Goal: Transaction & Acquisition: Purchase product/service

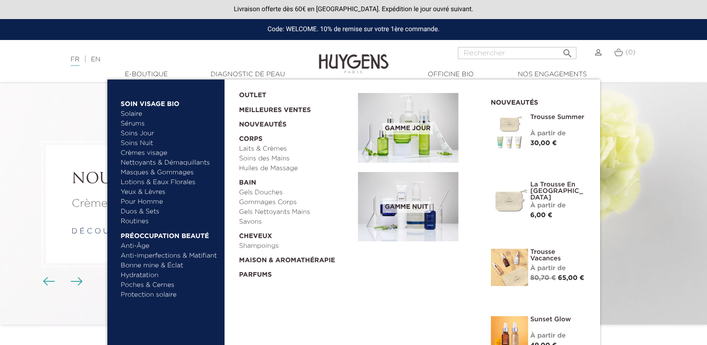
click at [268, 193] on link "Gels Douches" at bounding box center [295, 193] width 112 height 10
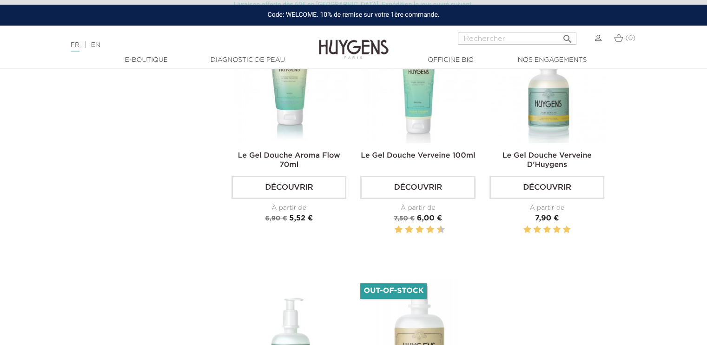
scroll to position [333, 0]
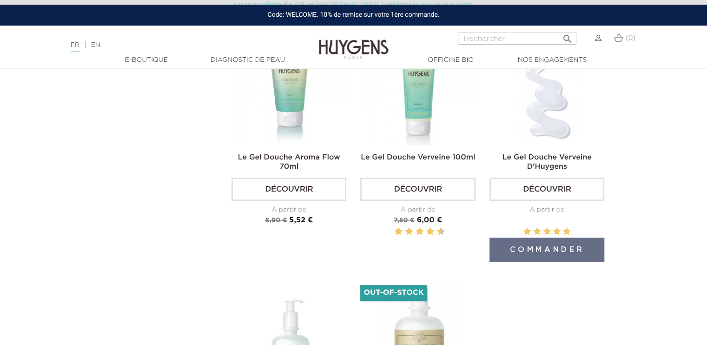
click at [557, 187] on link "Découvrir" at bounding box center [546, 188] width 115 height 23
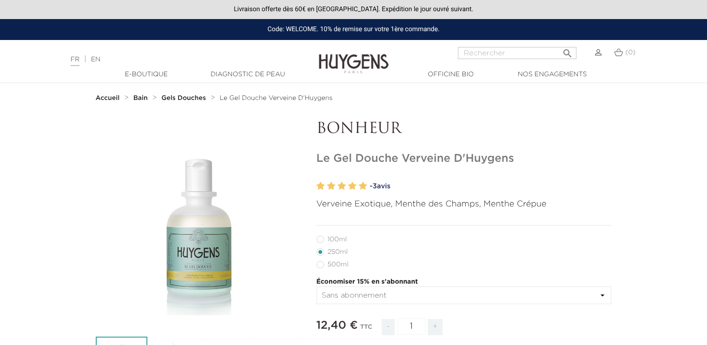
click at [593, 296] on select "Sans abonnement" at bounding box center [463, 295] width 295 height 18
click at [604, 211] on h2 "Verveine Exotique, Menthe des Champs, Menthe Crépue" at bounding box center [463, 208] width 295 height 20
click at [322, 266] on label49"] "500ml" at bounding box center [337, 264] width 43 height 7
radio input "true"
